Goal: Find specific page/section: Find specific page/section

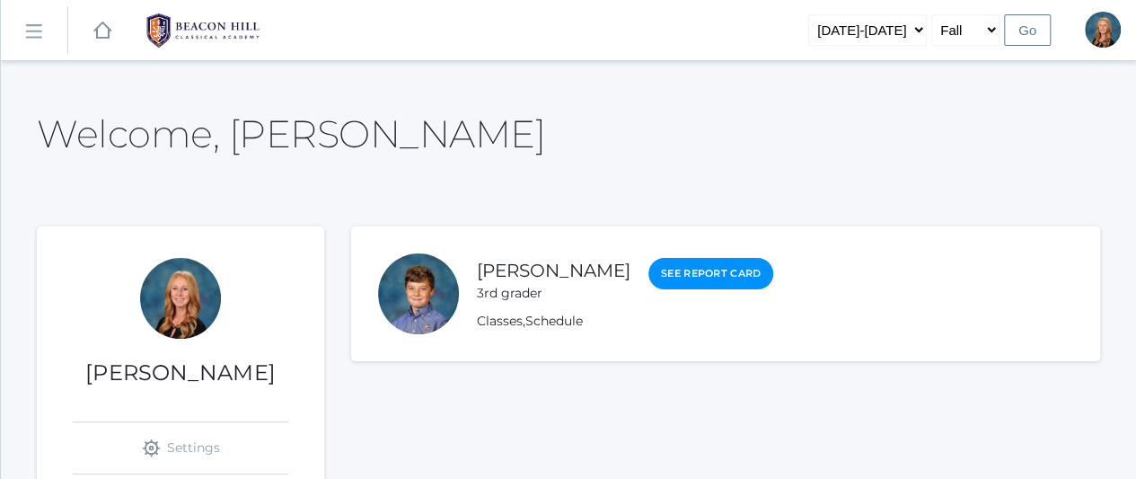
click at [31, 29] on rect at bounding box center [33, 31] width 29 height 29
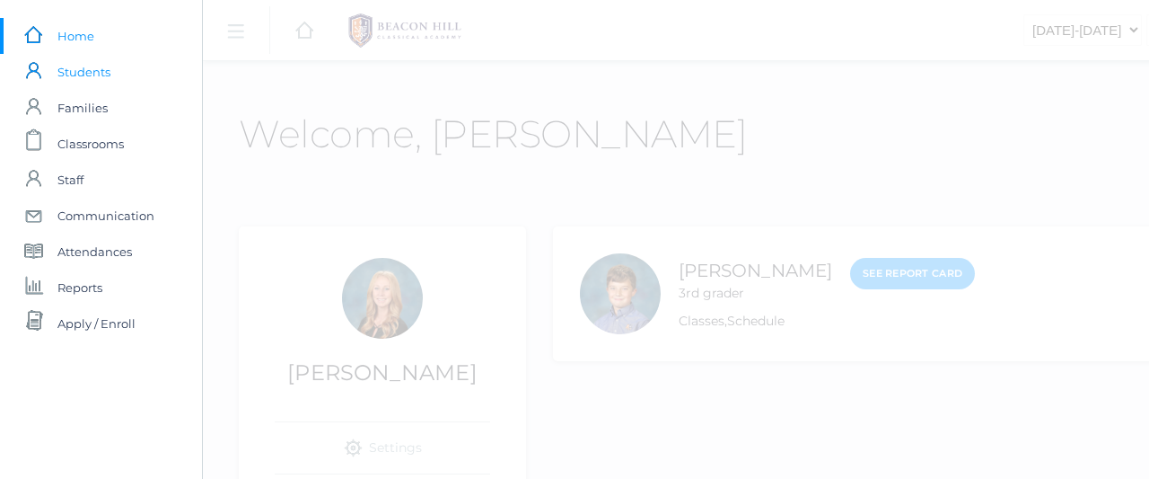
click at [89, 69] on span "Students" at bounding box center [83, 72] width 53 height 36
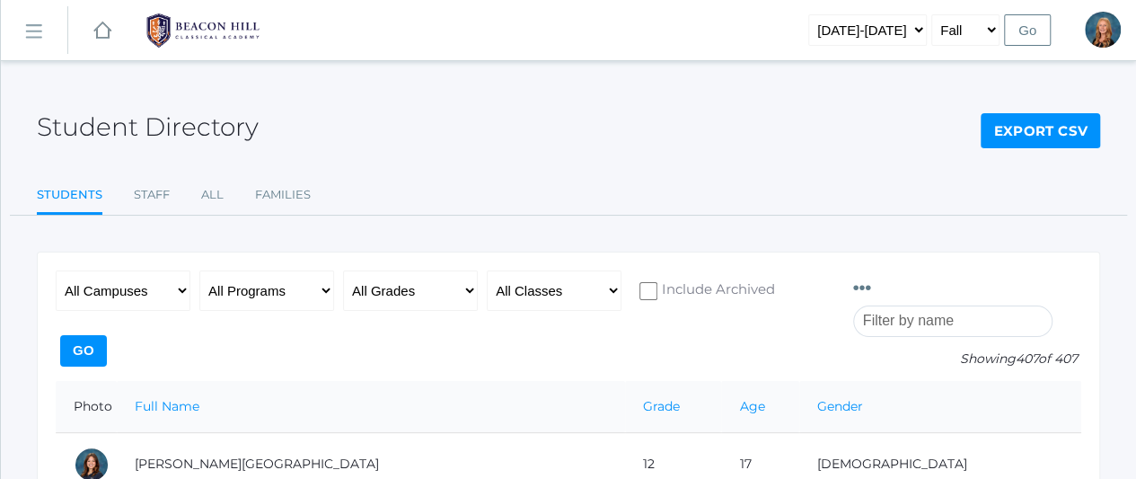
click at [944, 305] on input "search" at bounding box center [952, 320] width 199 height 31
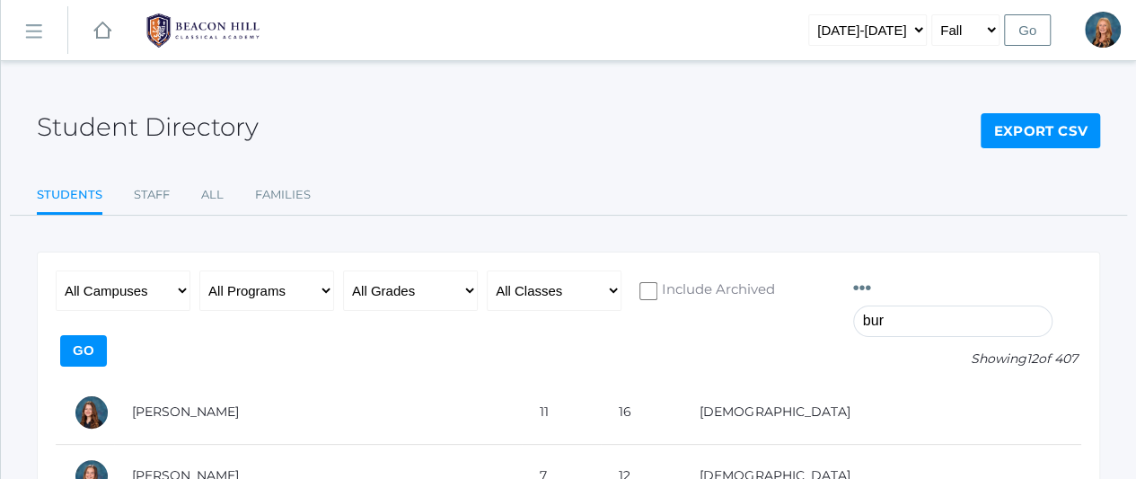
type input "burgh"
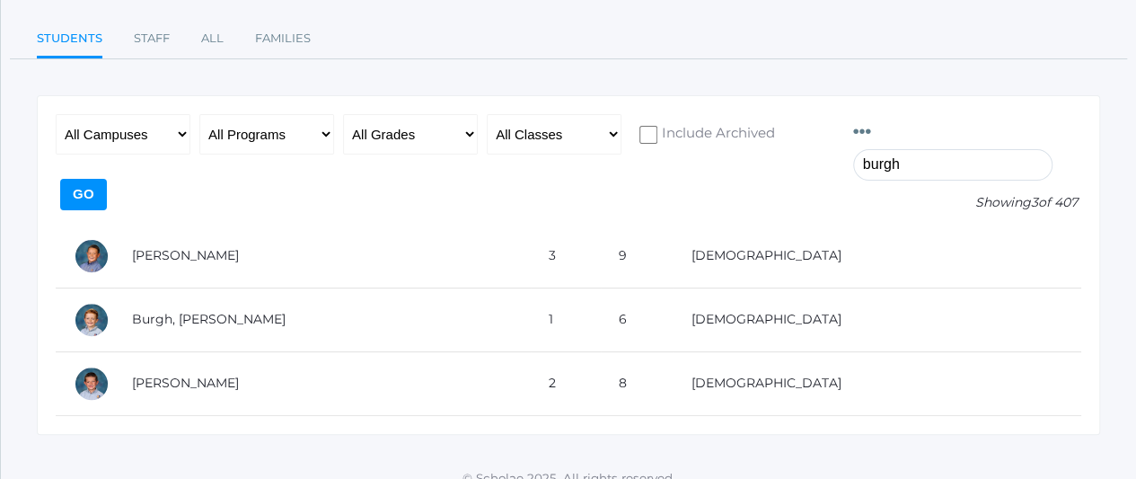
scroll to position [158, 0]
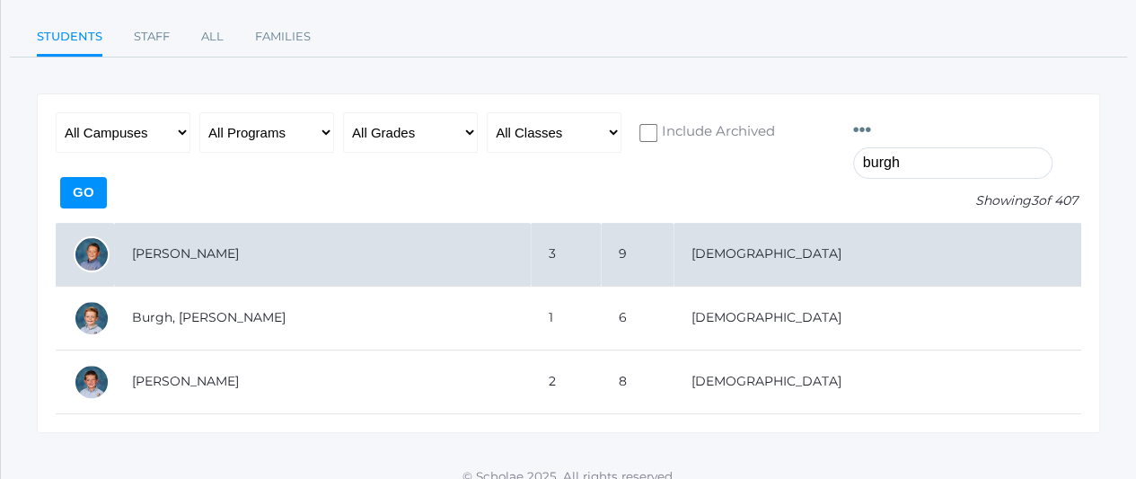
click at [154, 223] on td "[PERSON_NAME]" at bounding box center [322, 255] width 417 height 64
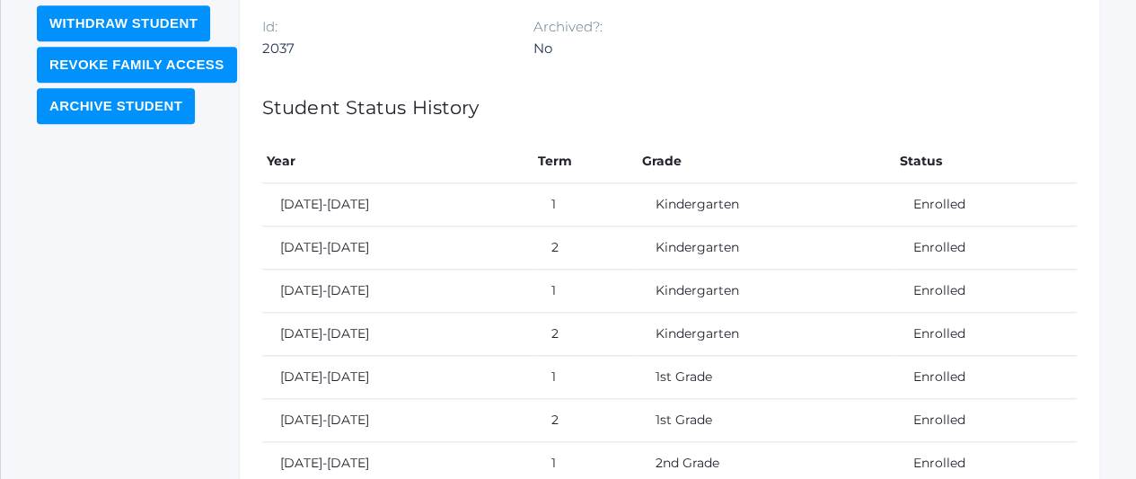
scroll to position [731, 0]
